Goal: Find specific page/section

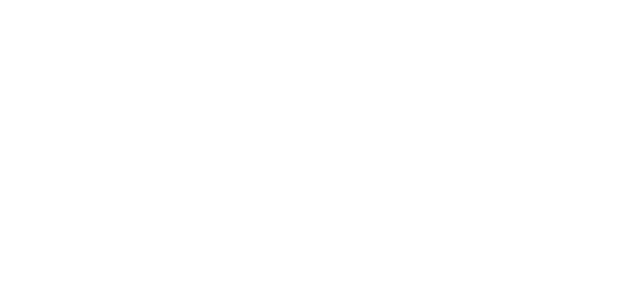
select select
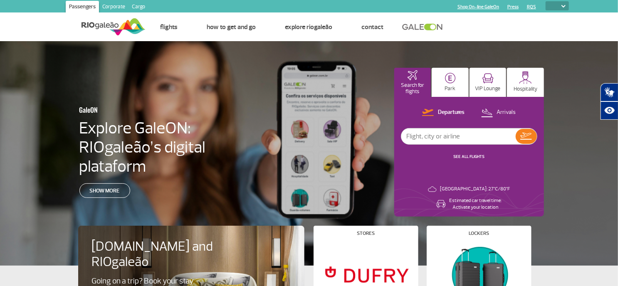
click at [142, 6] on link "Cargo" at bounding box center [139, 7] width 20 height 13
